Goal: Information Seeking & Learning: Check status

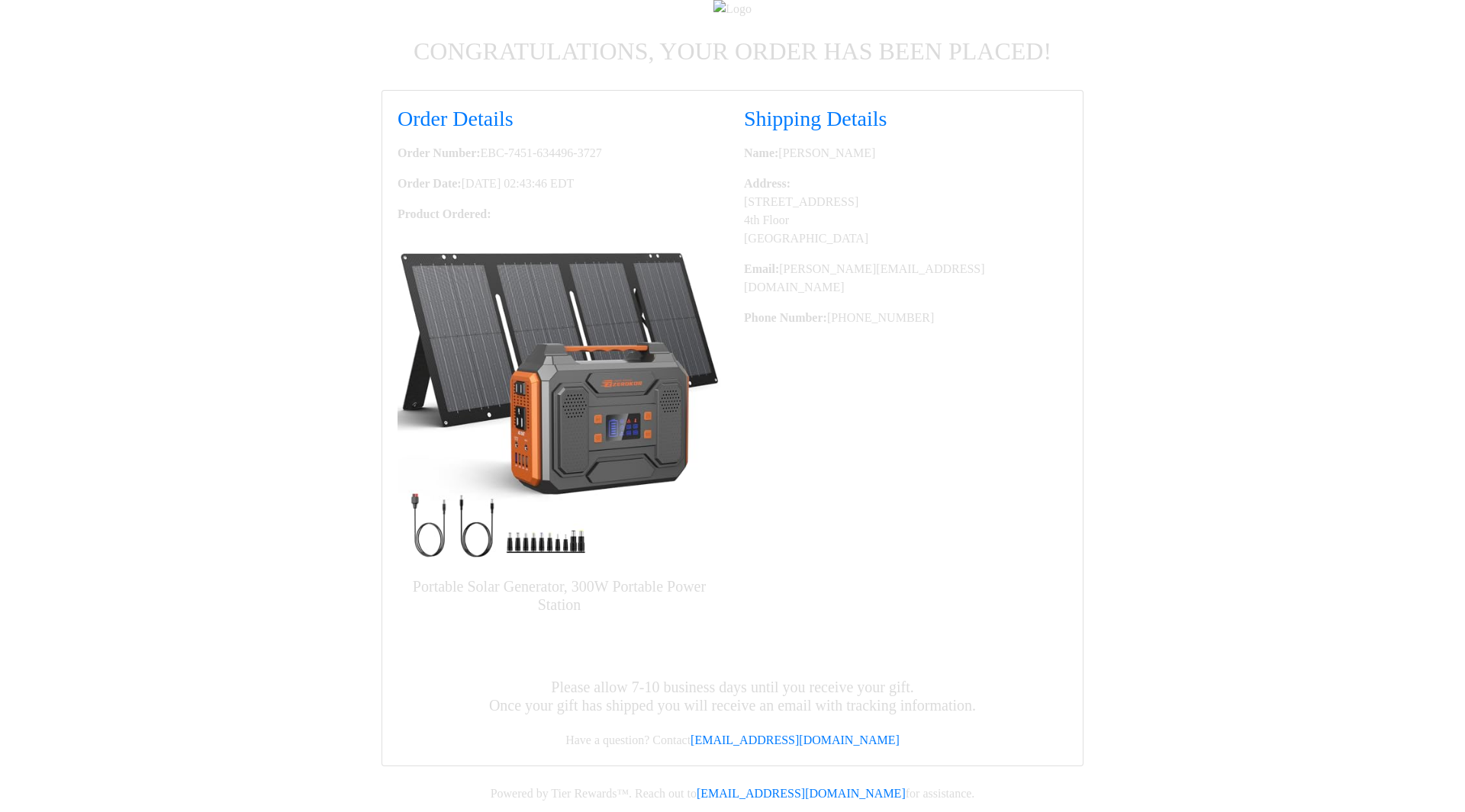
click at [613, 163] on p "Order Number: EBC-7451-634496-3727" at bounding box center [559, 153] width 324 height 18
click at [634, 163] on p "Order Number: EBC-7451-634496-3727" at bounding box center [559, 153] width 324 height 18
drag, startPoint x: 650, startPoint y: 324, endPoint x: 397, endPoint y: 324, distance: 253.0
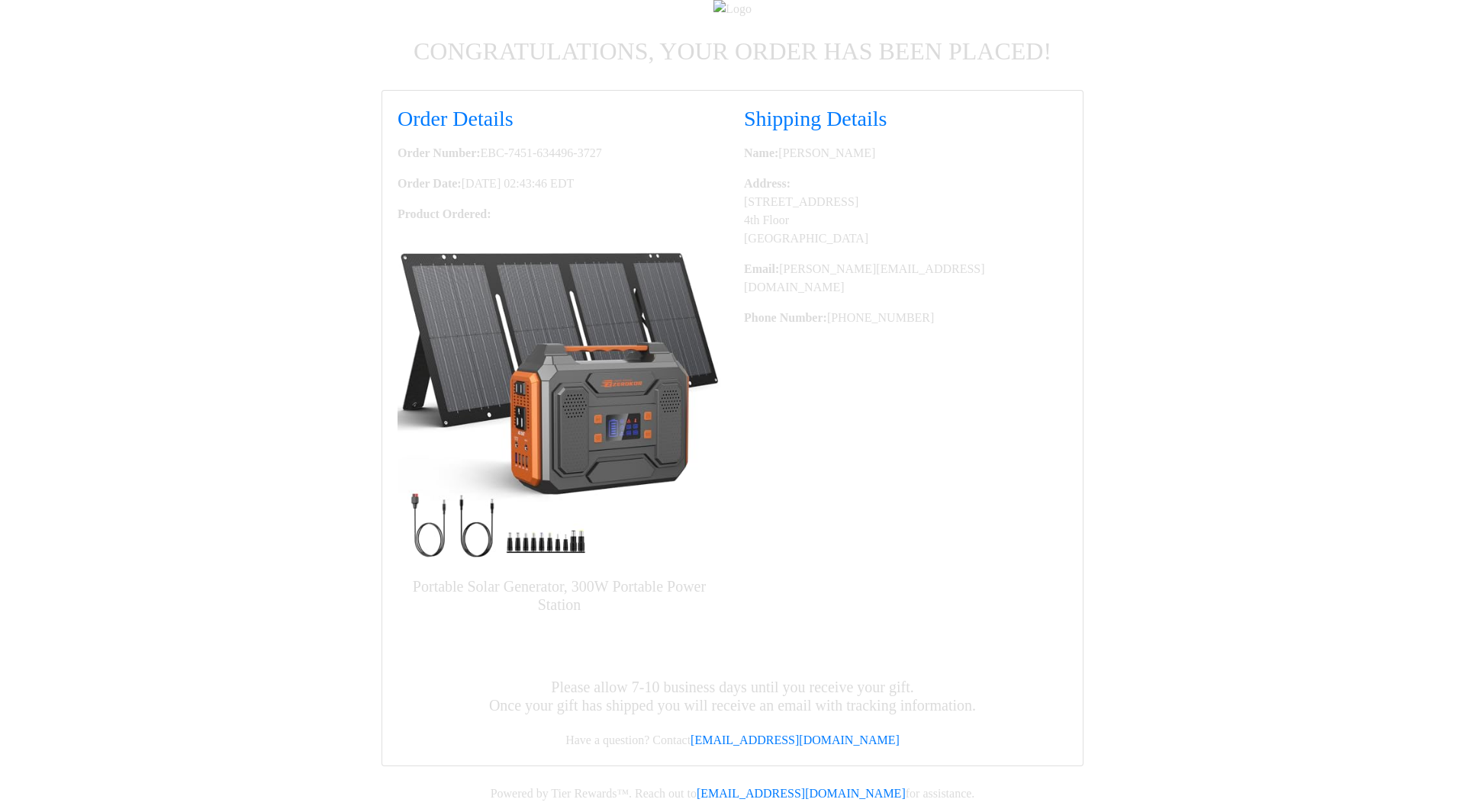
click at [397, 163] on p "Order Number: EBC-7451-634496-3727" at bounding box center [559, 153] width 324 height 18
click at [476, 159] on strong "Order Number:" at bounding box center [439, 153] width 83 height 13
drag, startPoint x: 659, startPoint y: 344, endPoint x: 398, endPoint y: 323, distance: 261.8
click at [398, 323] on div "Order Details Order Number: EBC-7451-634496-3727 Order Date: [DATE] 02:43:46 ED…" at bounding box center [559, 366] width 346 height 521
click at [421, 159] on strong "Order Number:" at bounding box center [439, 153] width 83 height 13
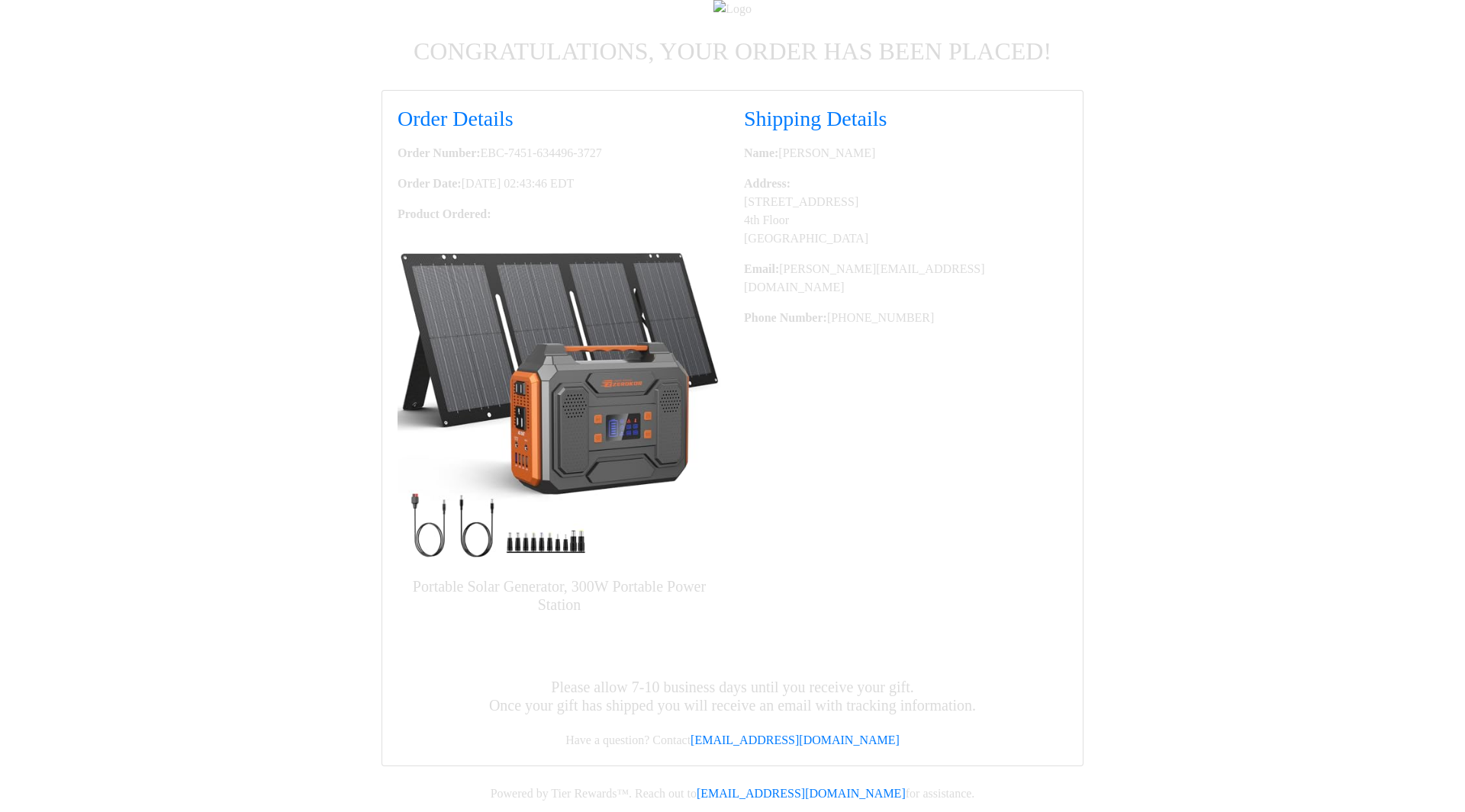
click at [529, 163] on p "Order Number: EBC-7451-634496-3727" at bounding box center [559, 153] width 324 height 18
drag, startPoint x: 630, startPoint y: 360, endPoint x: 368, endPoint y: 328, distance: 263.9
click at [368, 328] on div "Order Details Order Number: EBC-7451-634496-3727 Order Date: [DATE] 02:43:46 ED…" at bounding box center [732, 428] width 870 height 677
click at [626, 163] on p "Order Number: EBC-7451-634496-3727" at bounding box center [559, 153] width 324 height 18
drag, startPoint x: 674, startPoint y: 356, endPoint x: 465, endPoint y: 334, distance: 210.2
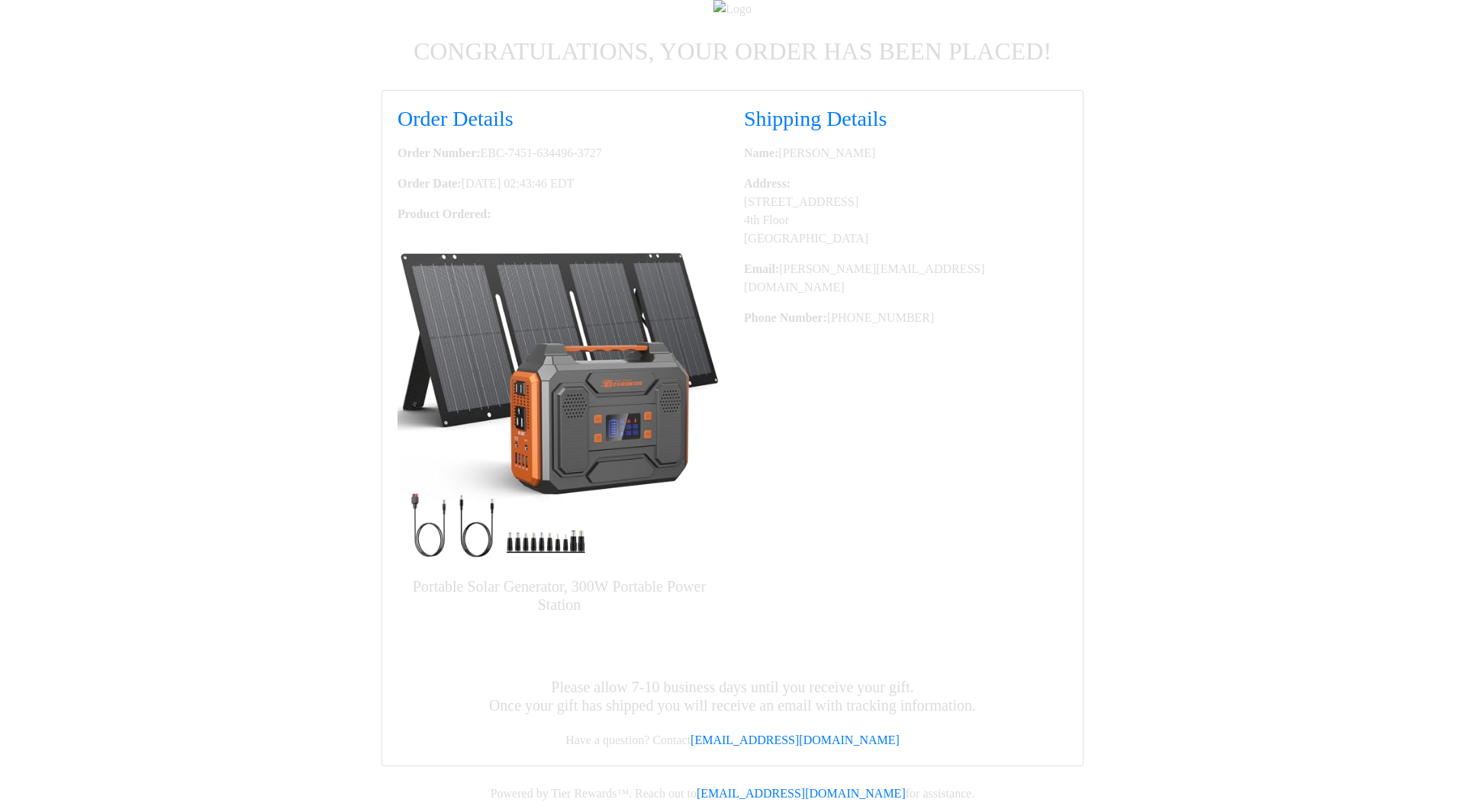
click at [411, 328] on div "Order Details Order Number: EBC-7451-634496-3727 Order Date: [DATE] 02:43:46 ED…" at bounding box center [559, 366] width 346 height 521
click at [584, 193] on p "Order Date: [DATE] 02:43:46 EDT" at bounding box center [559, 183] width 324 height 18
click at [622, 193] on p "Order Date: [DATE] 02:43:46 EDT" at bounding box center [559, 183] width 324 height 18
